Goal: Find specific page/section: Find specific page/section

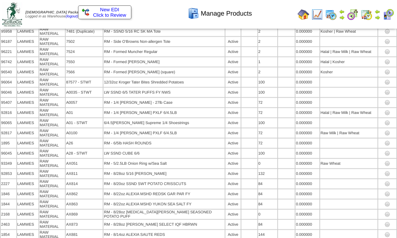
scroll to position [4582, 0]
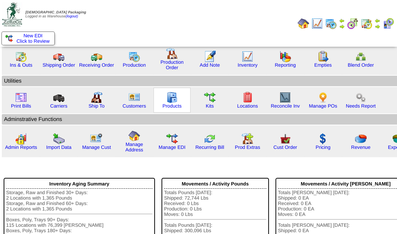
click at [170, 100] on img at bounding box center [172, 98] width 12 height 12
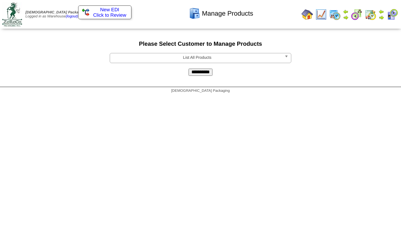
click at [290, 55] on b at bounding box center [287, 57] width 7 height 9
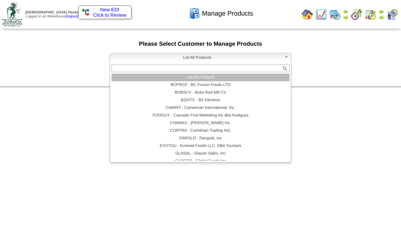
click at [232, 75] on li "List All Products" at bounding box center [200, 78] width 178 height 8
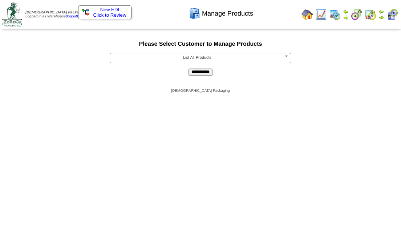
click at [206, 73] on input "**********" at bounding box center [200, 72] width 24 height 7
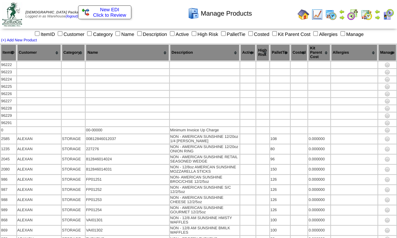
scroll to position [31036, 0]
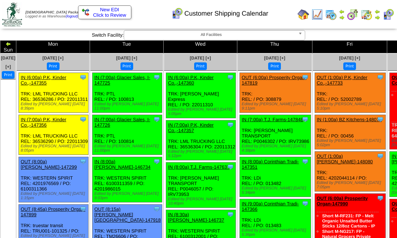
scroll to position [990, 0]
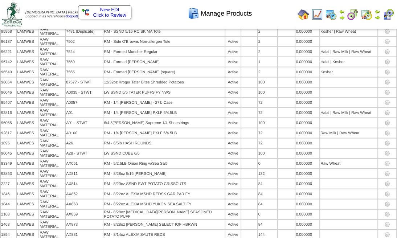
scroll to position [4582, 0]
